Goal: Task Accomplishment & Management: Manage account settings

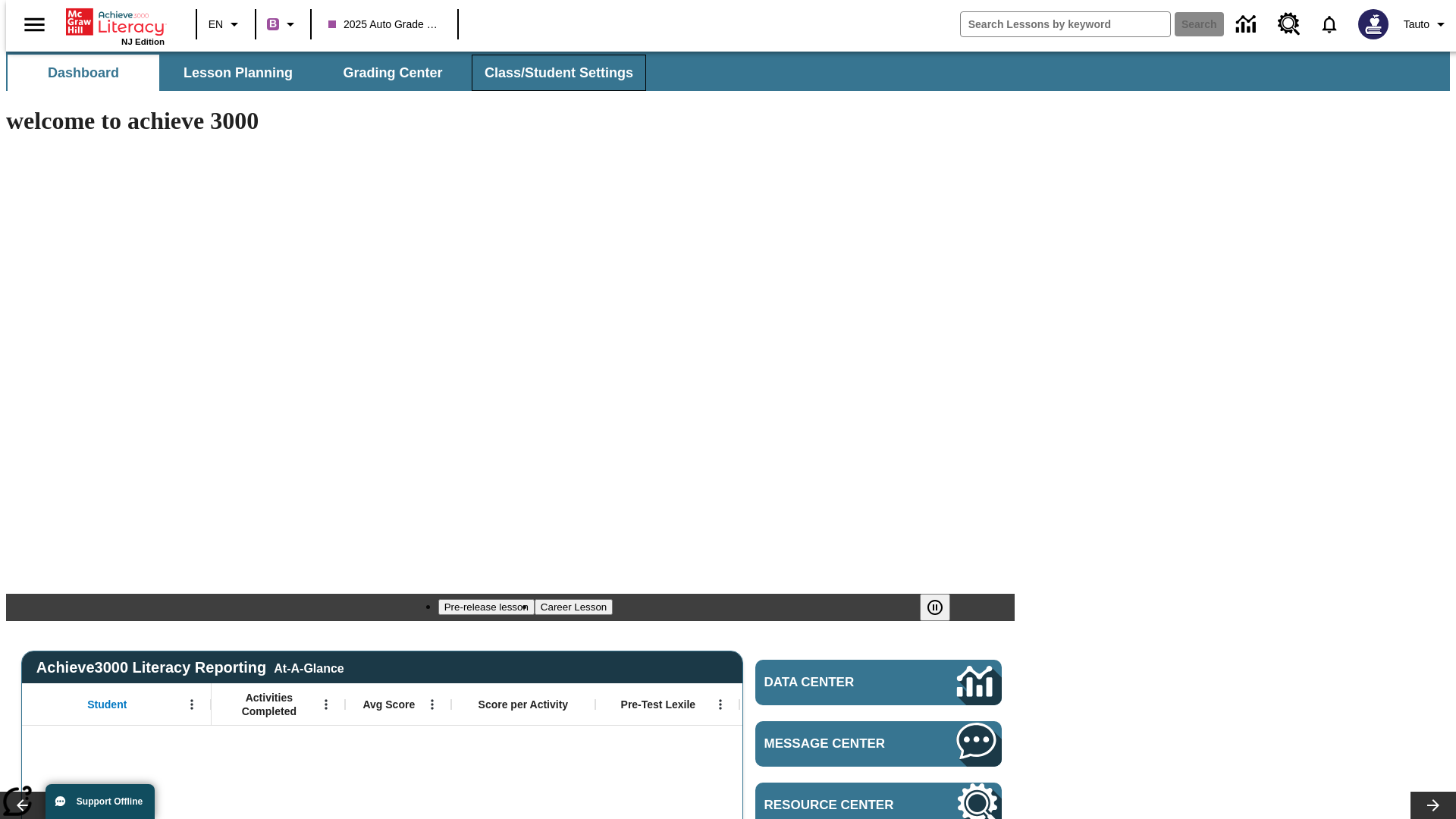
click at [551, 73] on span "Class/Student Settings" at bounding box center [560, 73] width 149 height 18
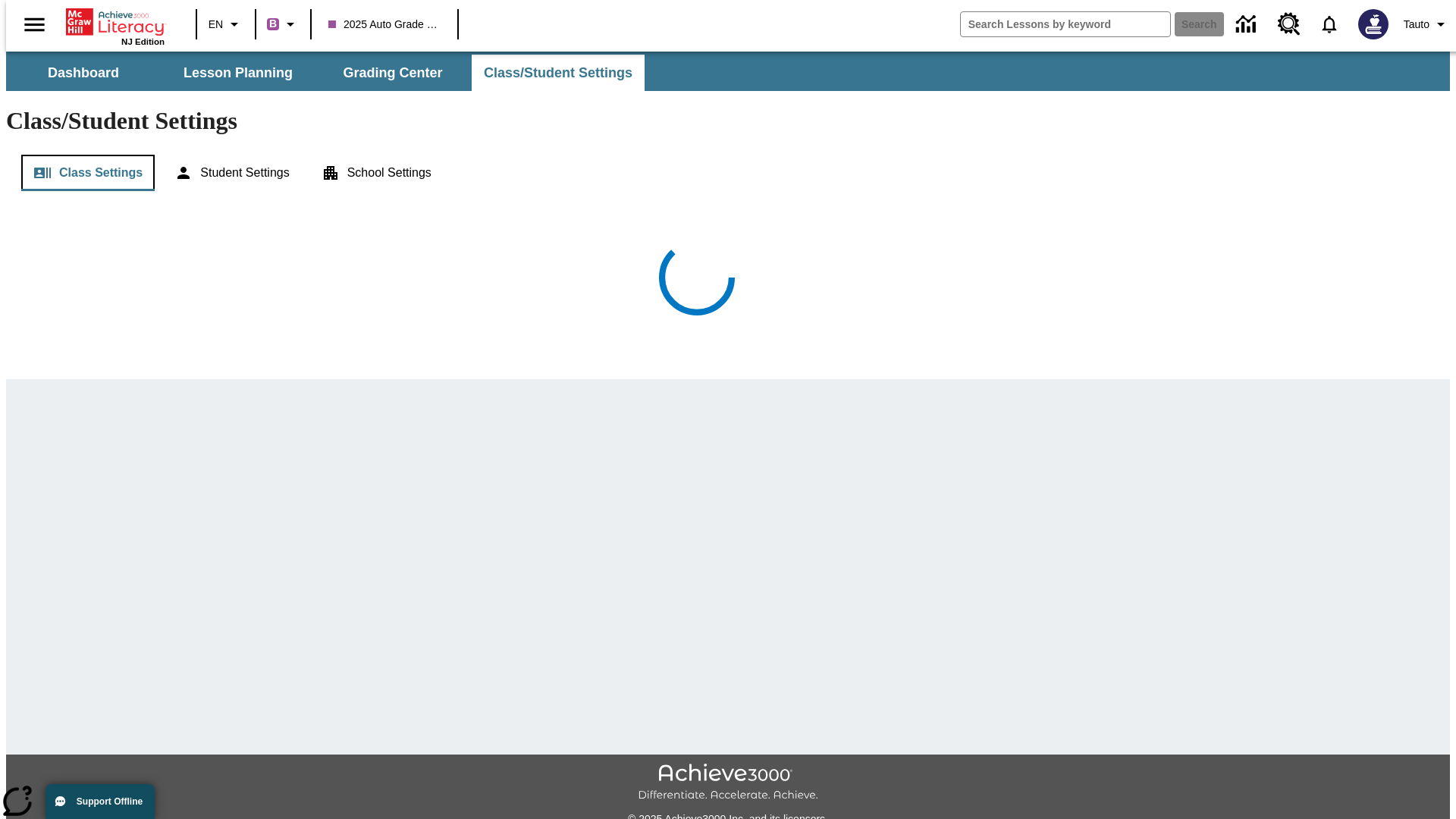
click at [82, 155] on button "Class Settings" at bounding box center [88, 173] width 134 height 36
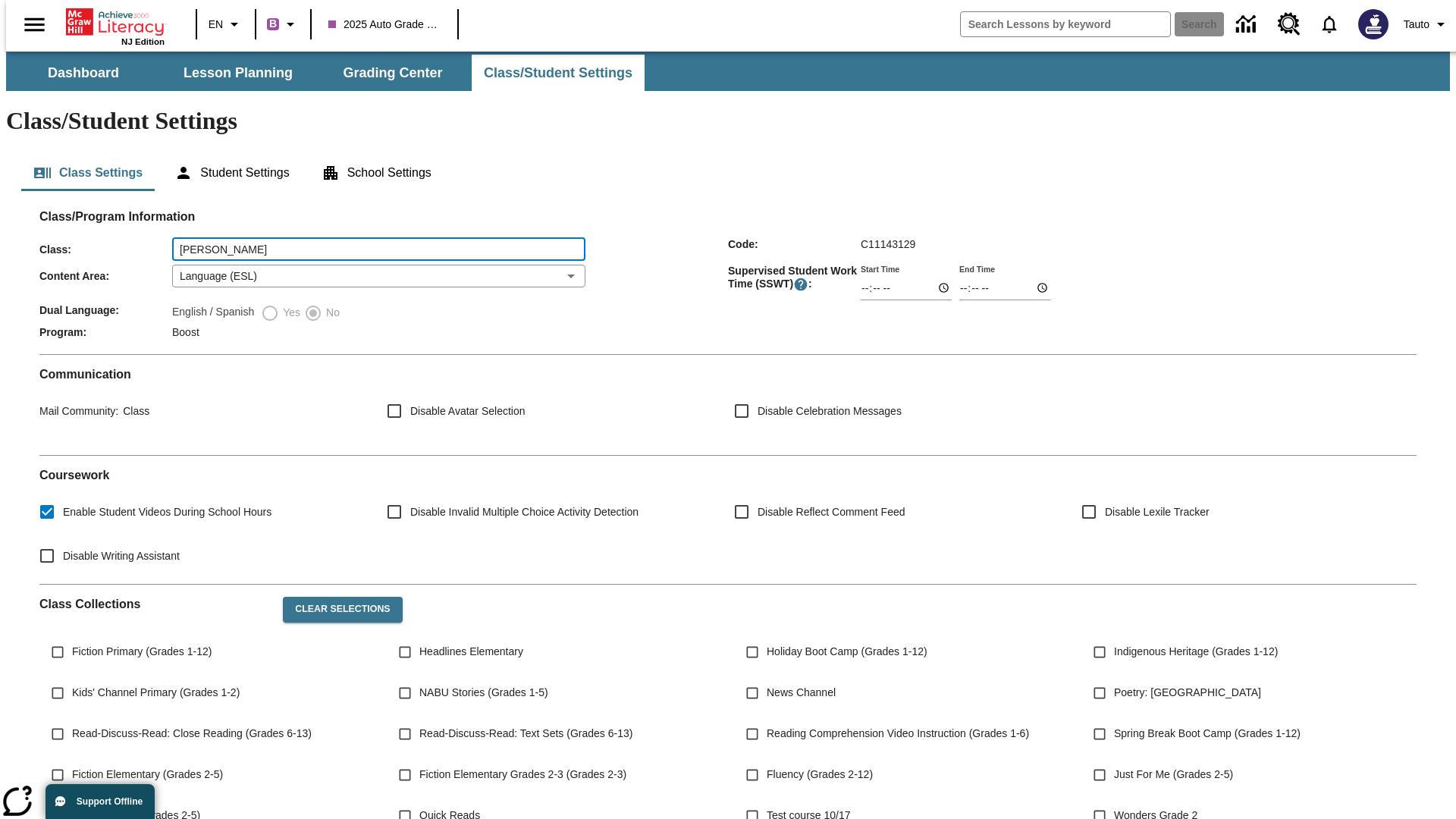
type input "[PERSON_NAME]"
type input "06:00"
type input "06:01"
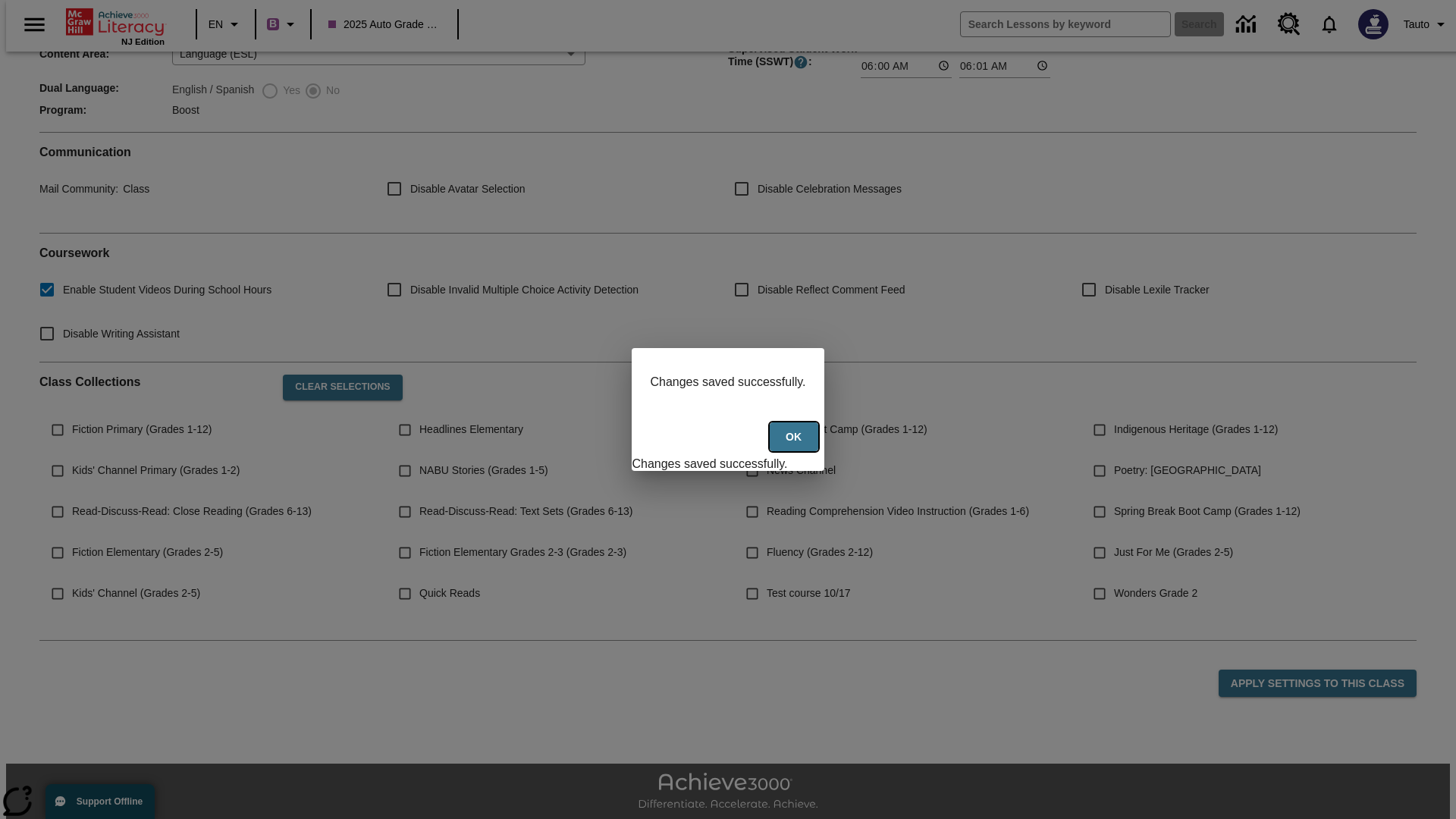
click at [796, 445] on button "Ok" at bounding box center [794, 437] width 48 height 30
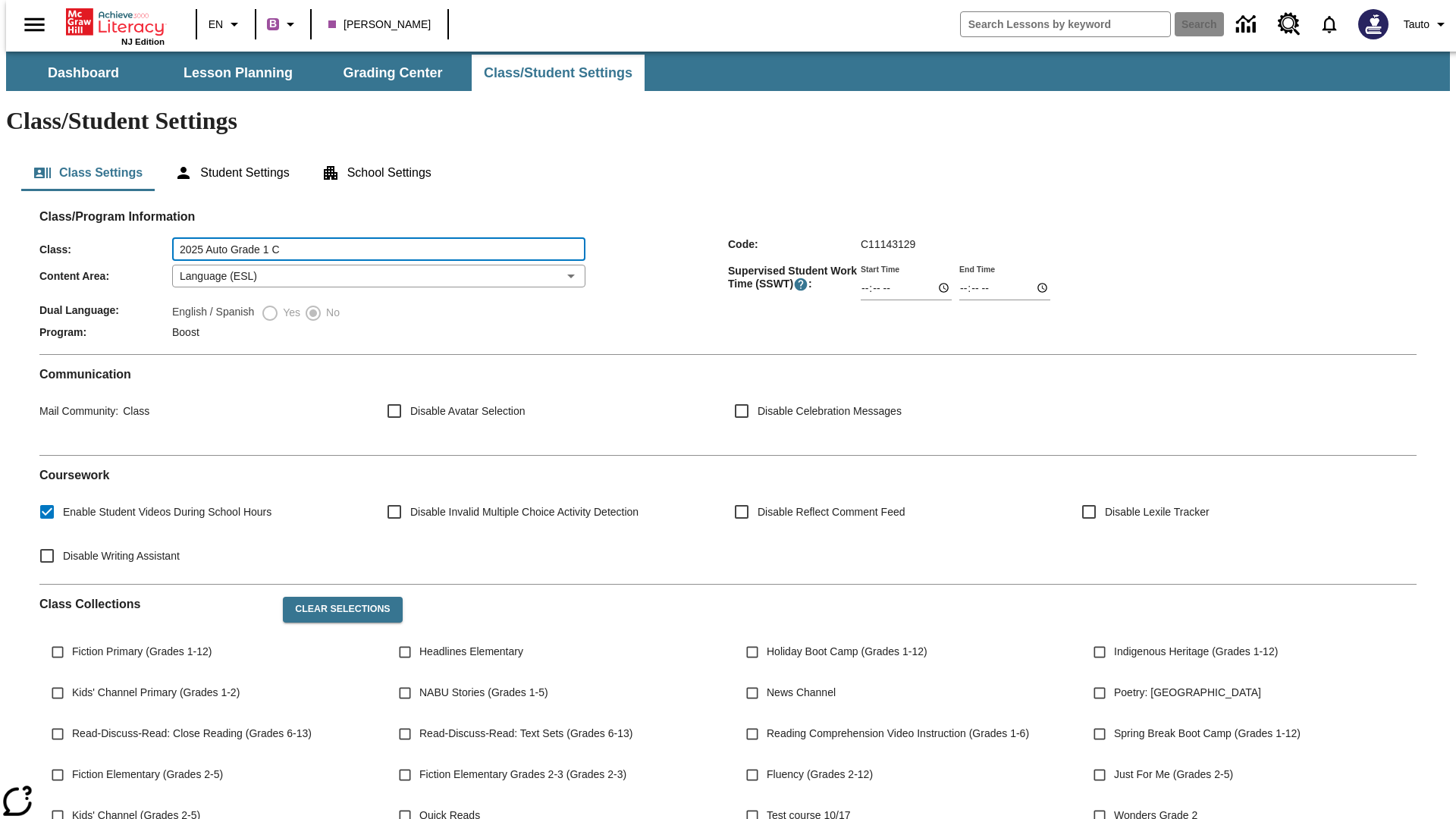
type input "2025 Auto Grade 1 C"
type input "06:00"
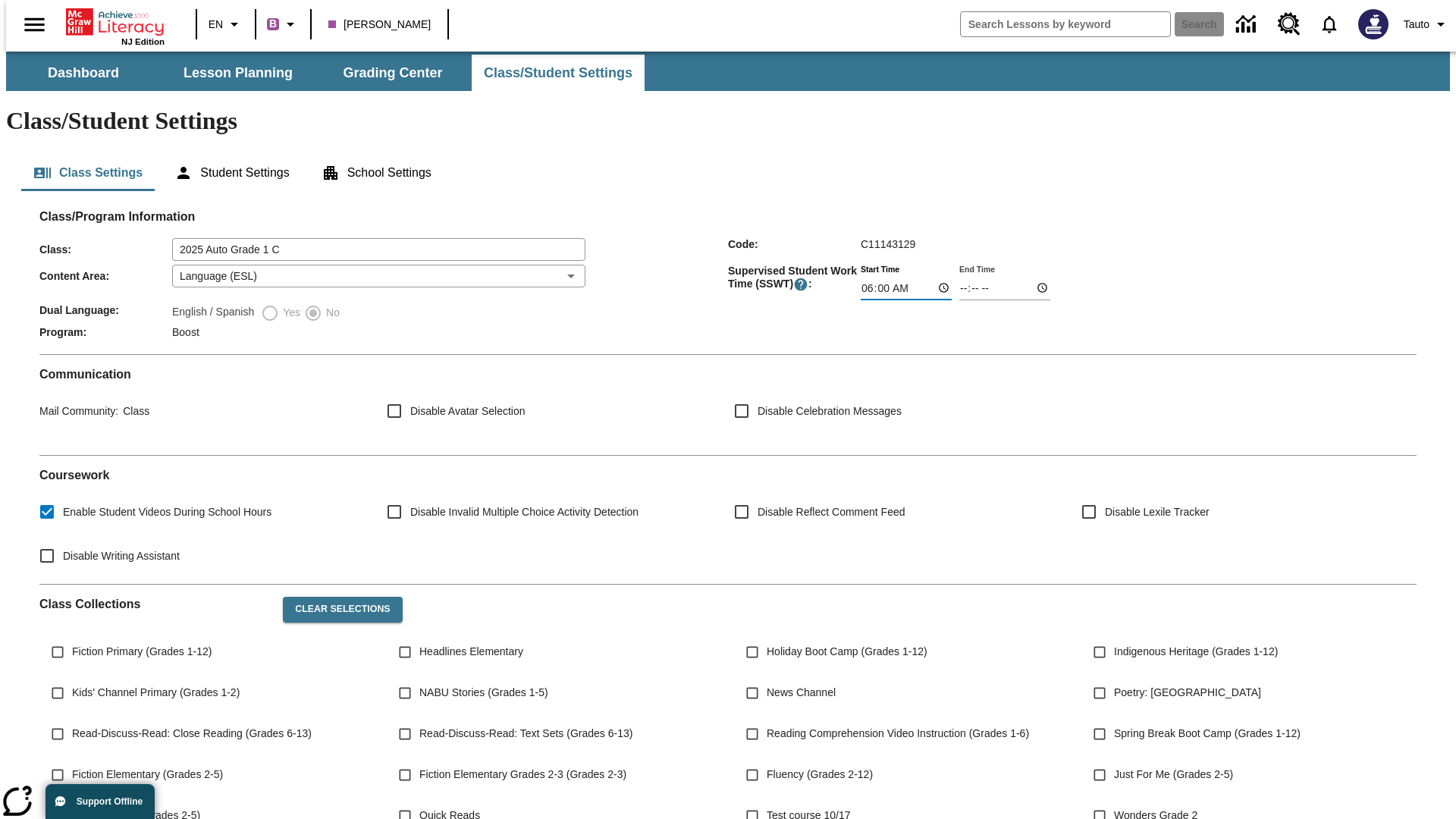
type input "06:01"
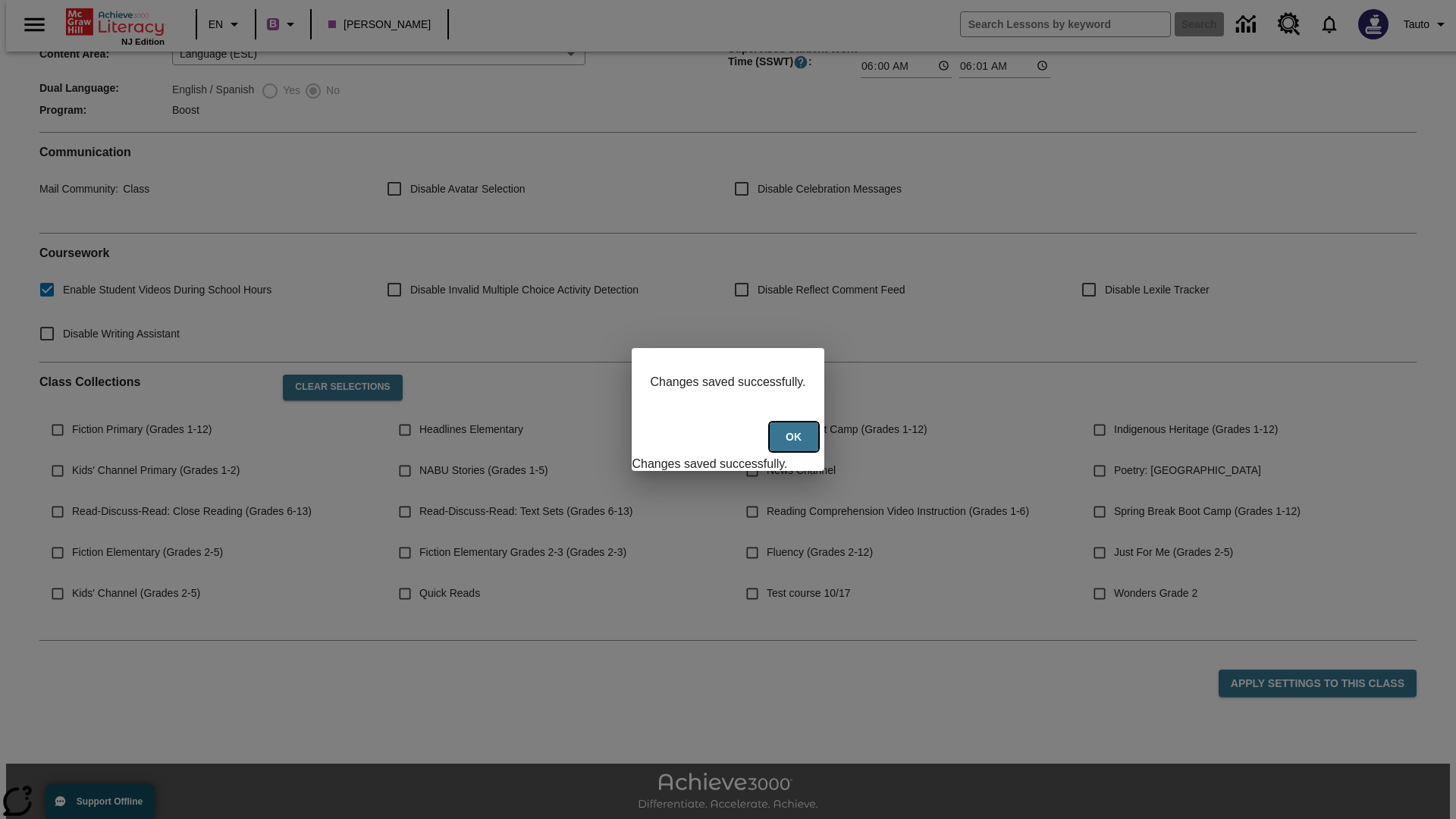
click at [796, 445] on button "Ok" at bounding box center [794, 437] width 48 height 30
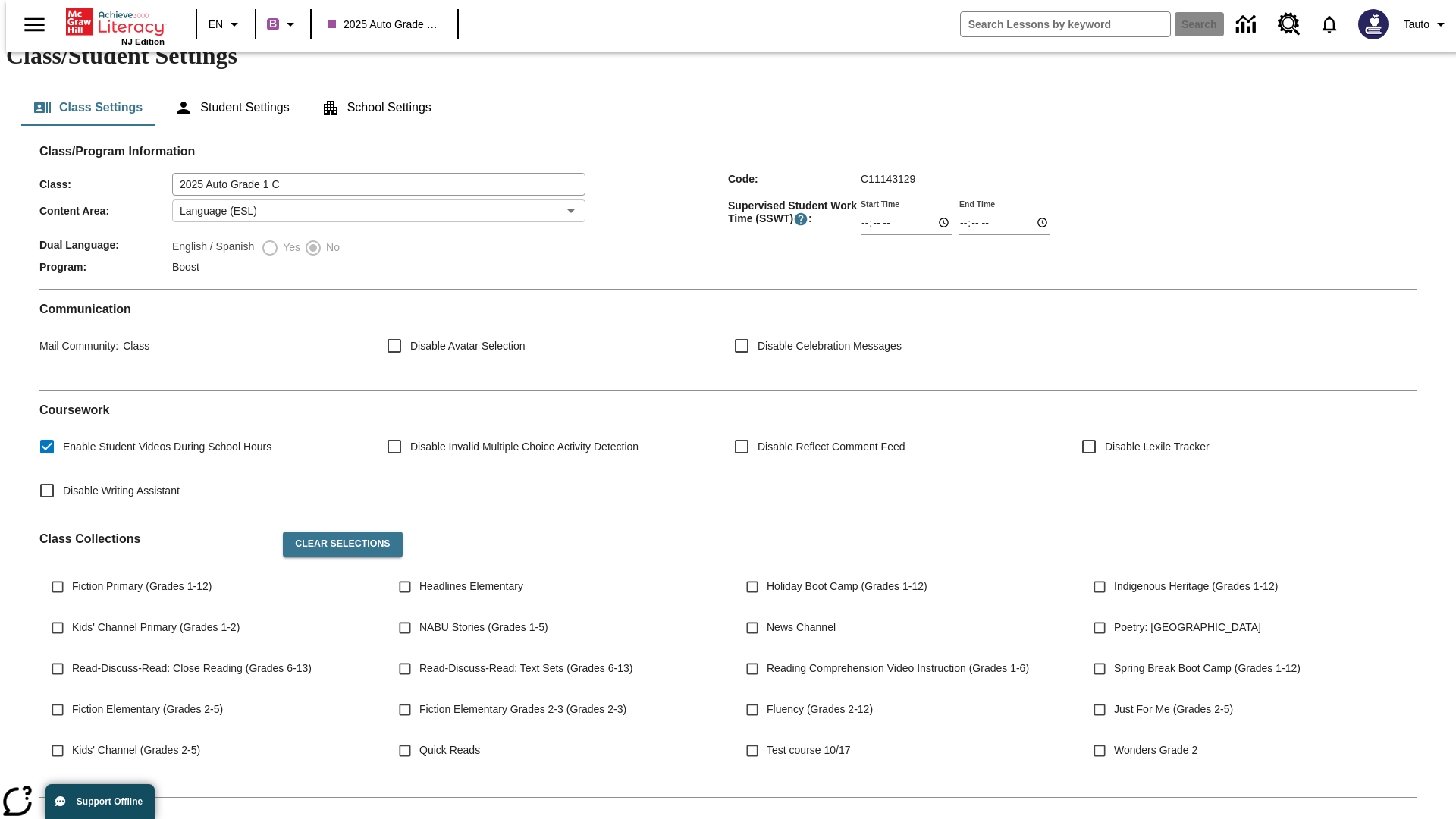
click at [374, 231] on body "Skip to main content NJ Edition EN B 2025 Auto Grade 1 C Search Tauto Dashboard…" at bounding box center [728, 503] width 1444 height 1032
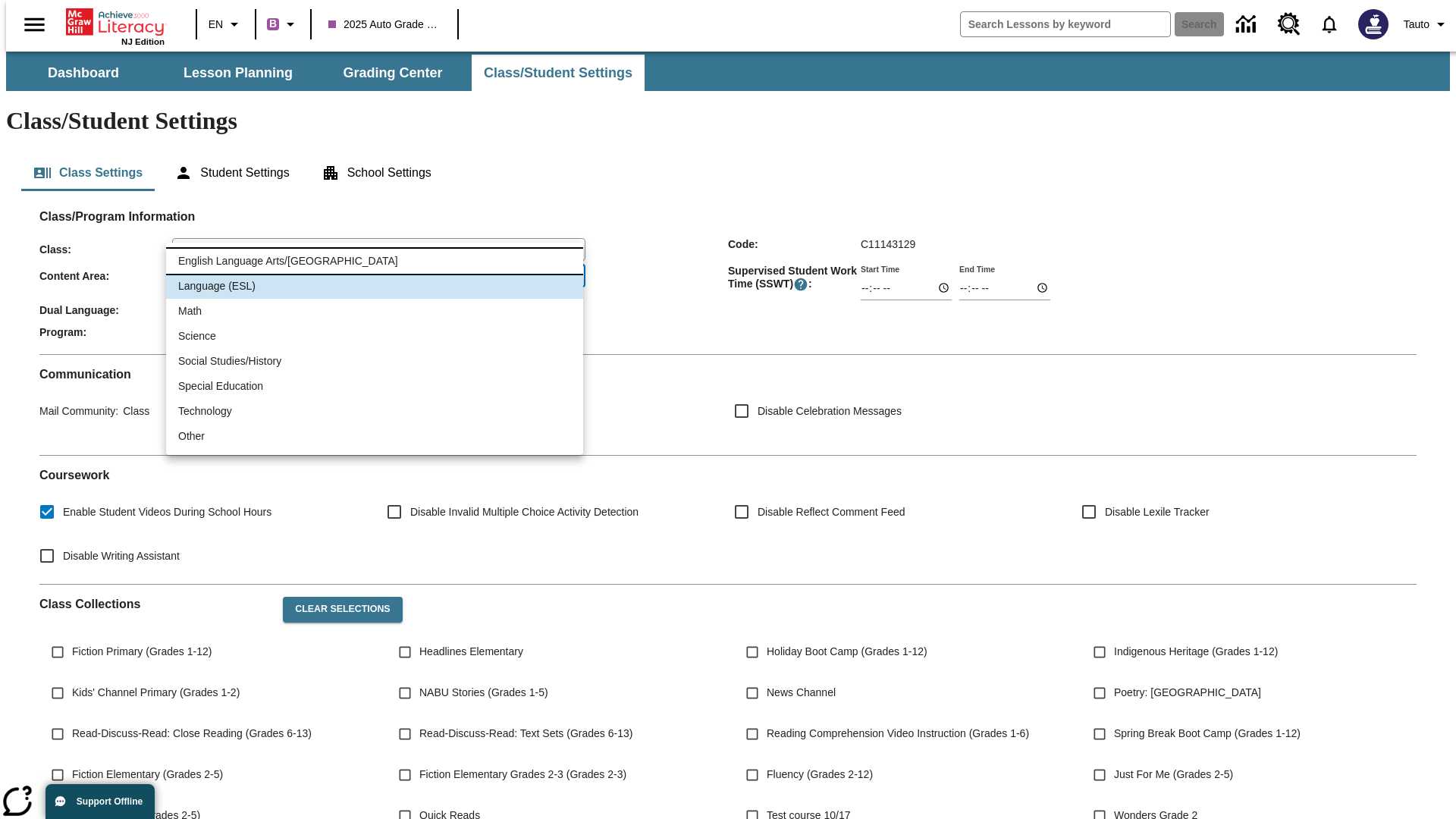
click at [375, 261] on li "English Language Arts/Reading" at bounding box center [374, 261] width 417 height 25
type input "1"
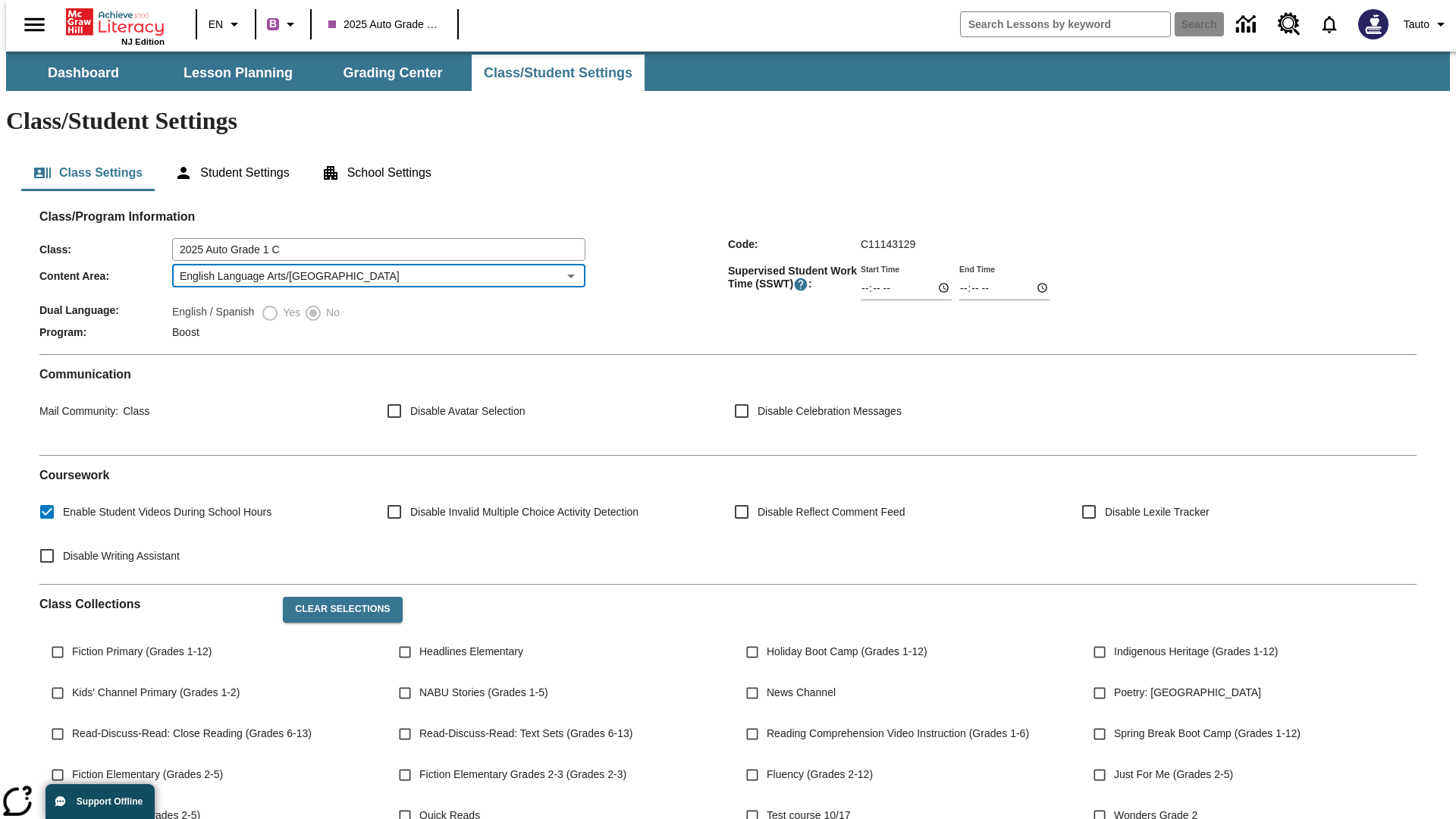
scroll to position [223, 0]
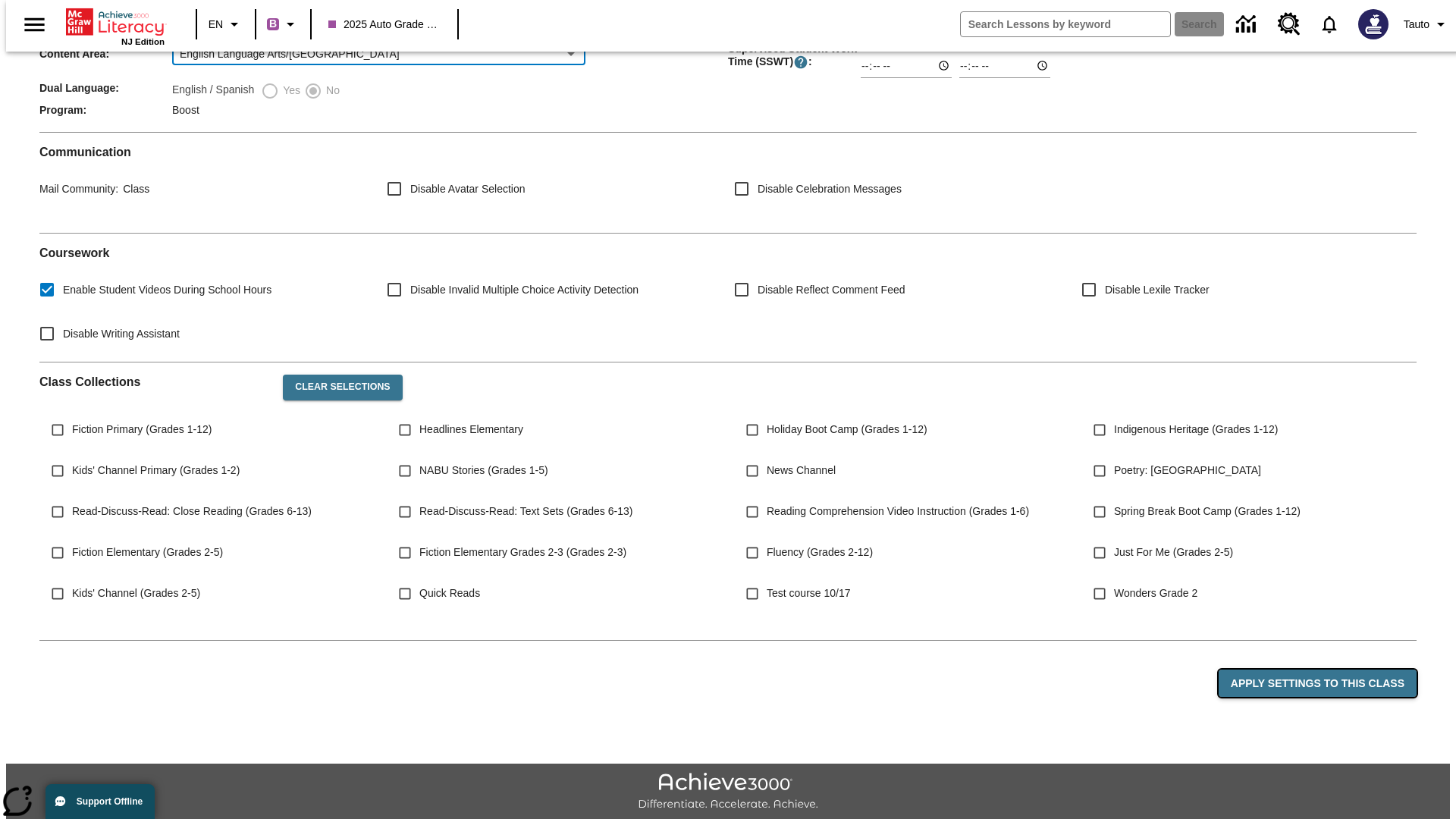
click at [1326, 669] on button "Apply Settings to this Class" at bounding box center [1318, 683] width 198 height 28
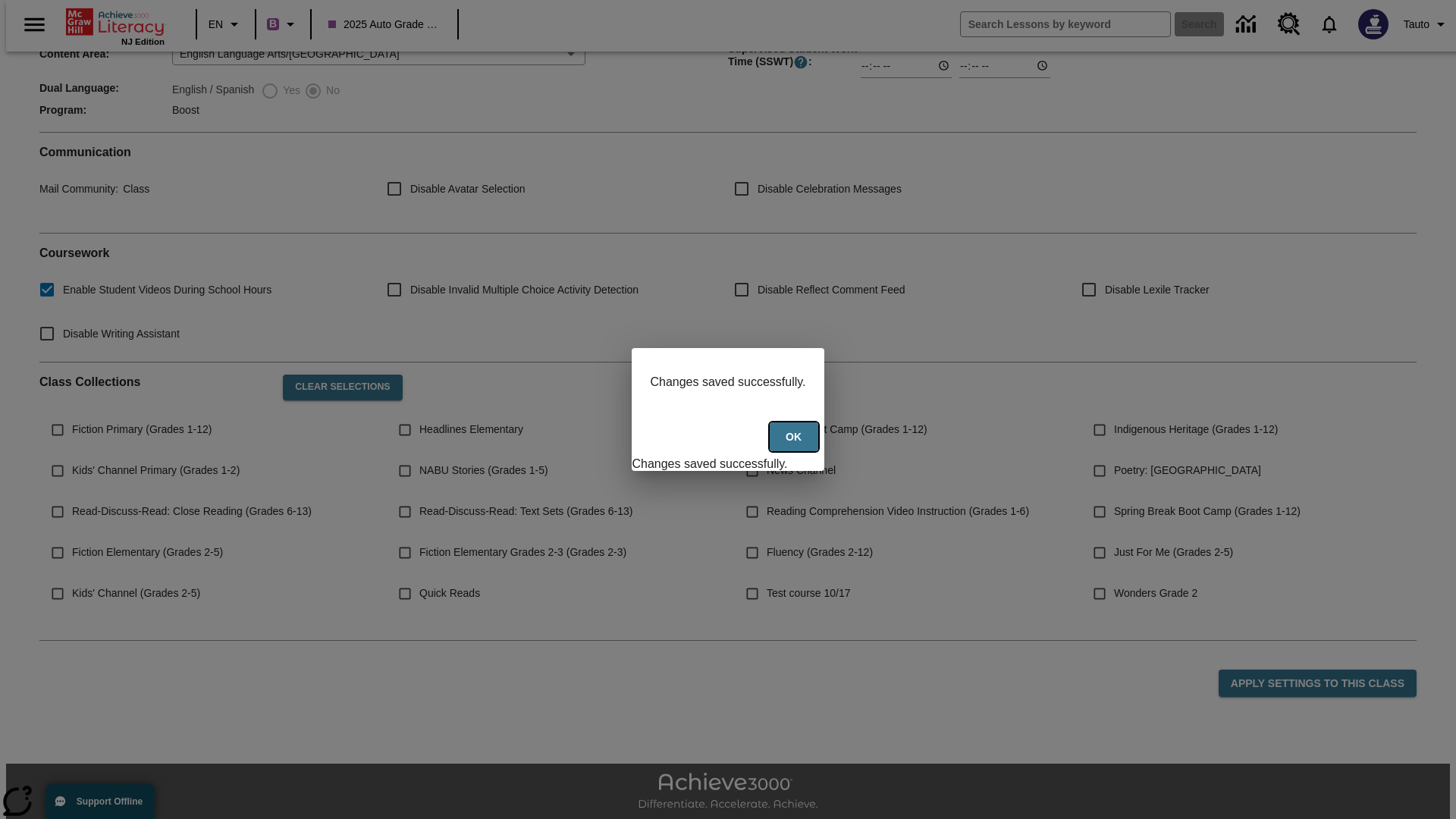
click at [796, 445] on button "Ok" at bounding box center [794, 437] width 48 height 30
